Goal: Obtain resource: Download file/media

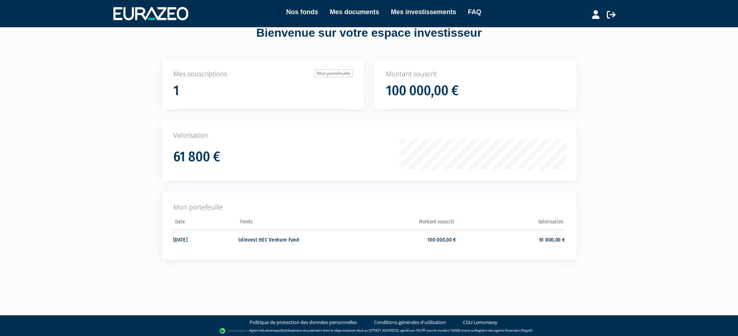
scroll to position [22, 0]
click at [278, 238] on td "Idinvest HEC Venture Fund" at bounding box center [292, 239] width 109 height 19
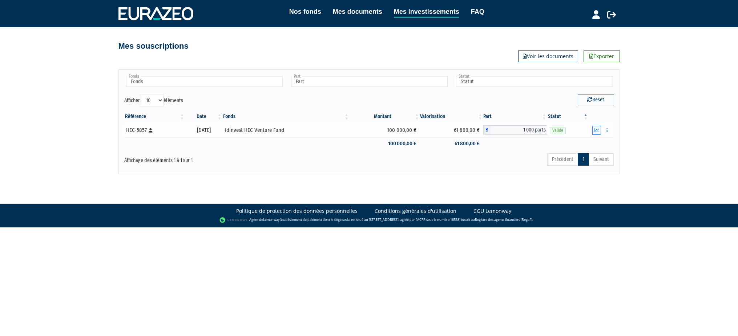
click at [599, 130] on icon "button" at bounding box center [597, 130] width 5 height 5
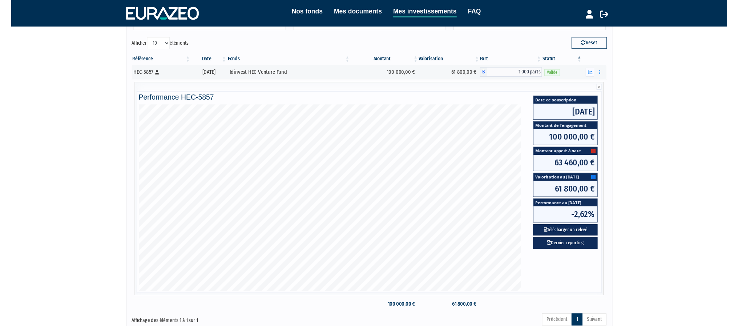
scroll to position [65, 0]
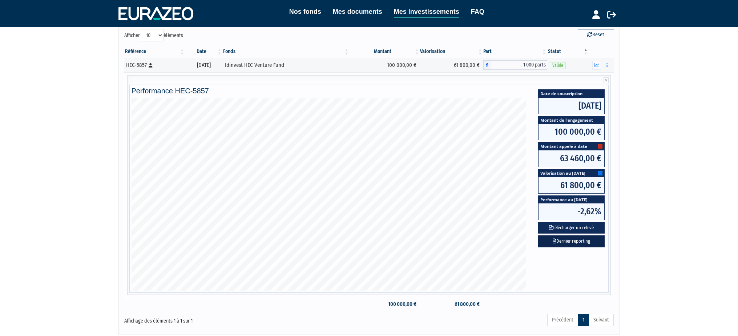
click at [575, 242] on link "Dernier reporting" at bounding box center [571, 242] width 67 height 12
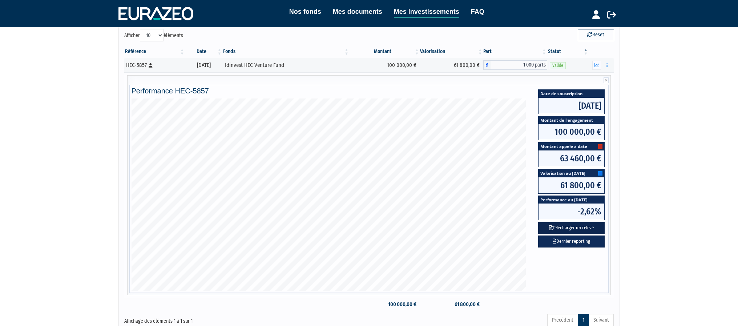
click at [555, 228] on button "Télécharger un relevé" at bounding box center [571, 228] width 67 height 12
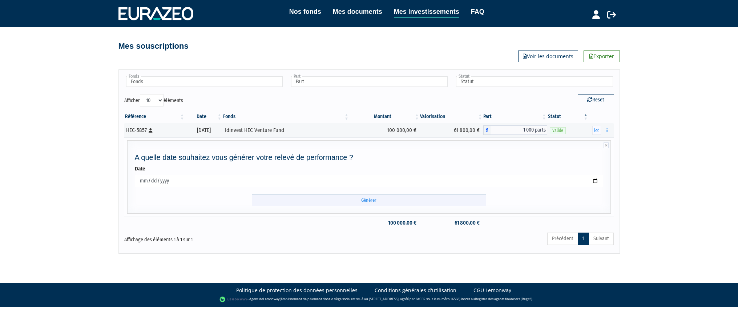
click at [368, 199] on input "Générer" at bounding box center [369, 200] width 234 height 12
click at [371, 198] on input "Générer" at bounding box center [369, 200] width 234 height 12
click at [538, 57] on link "Voir les documents" at bounding box center [548, 57] width 60 height 12
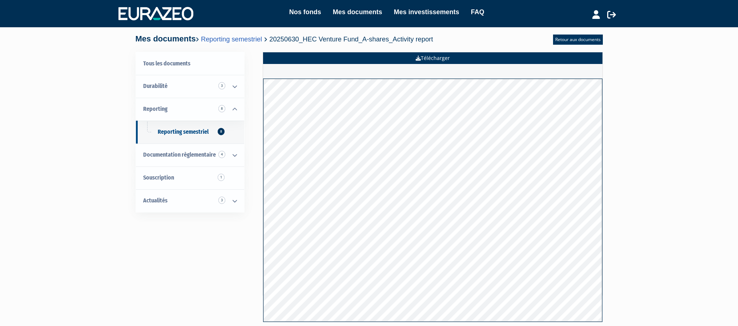
click at [422, 61] on link "Télécharger" at bounding box center [432, 58] width 339 height 12
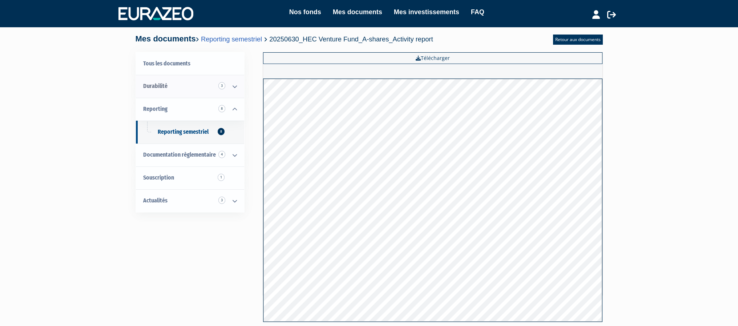
click at [235, 86] on icon at bounding box center [234, 86] width 19 height 23
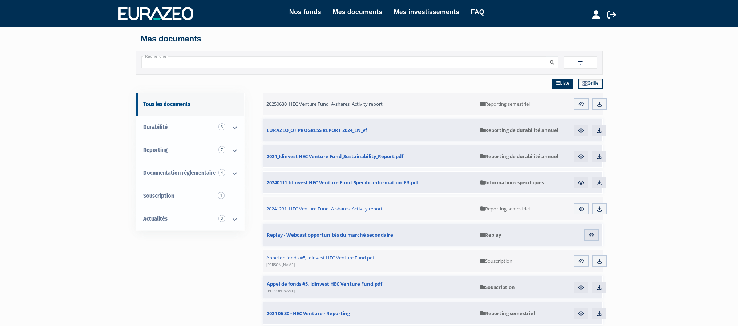
click at [363, 103] on span "20250630_HEC Venture Fund_A-shares_Activity report" at bounding box center [324, 104] width 116 height 7
